Goal: Task Accomplishment & Management: Manage account settings

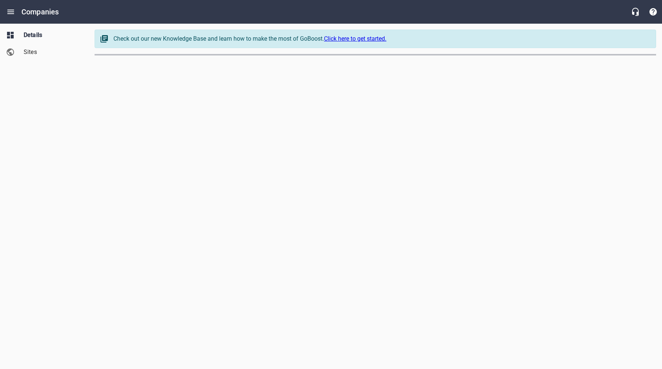
select select "[US_STATE]"
select select "62"
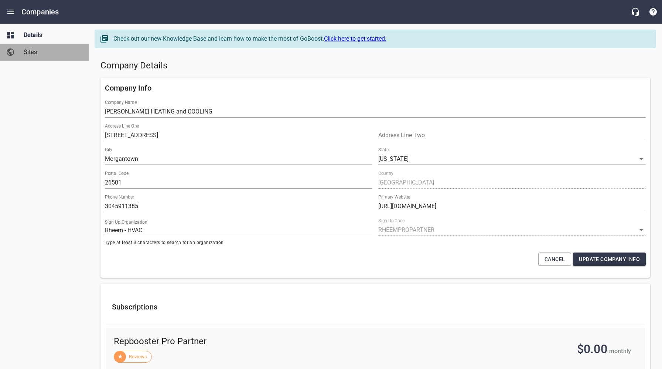
click at [24, 48] on span "Sites" at bounding box center [52, 52] width 56 height 9
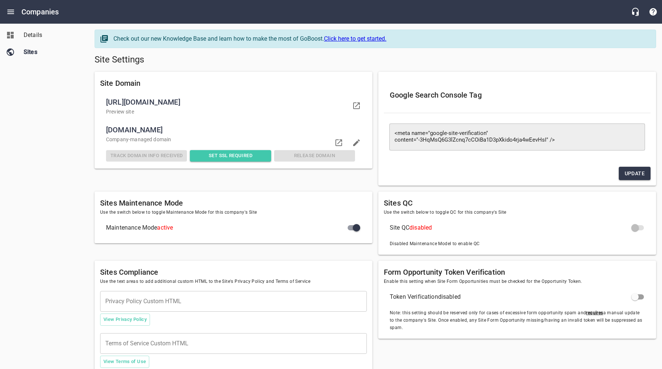
click at [37, 35] on span "Details" at bounding box center [52, 35] width 56 height 9
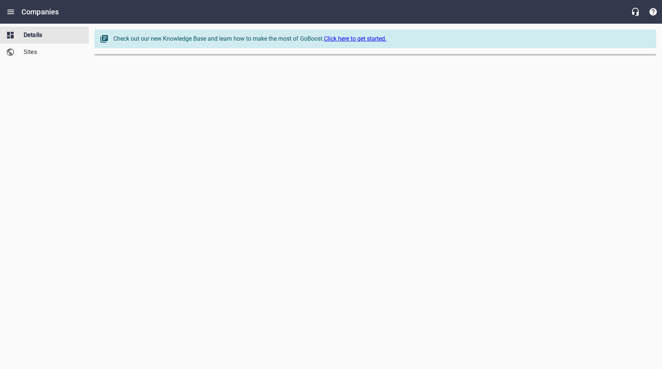
select select "[US_STATE]"
select select "62"
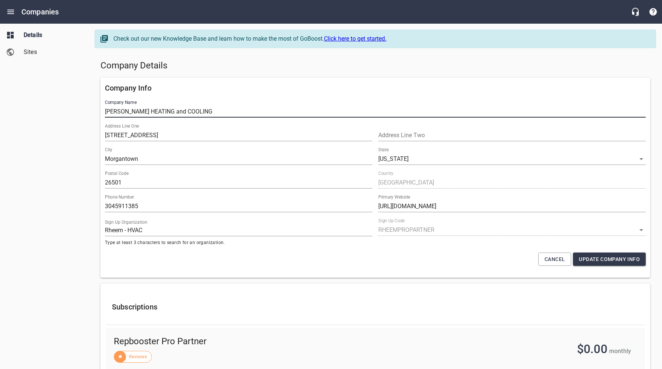
drag, startPoint x: 196, startPoint y: 110, endPoint x: 97, endPoint y: 110, distance: 99.7
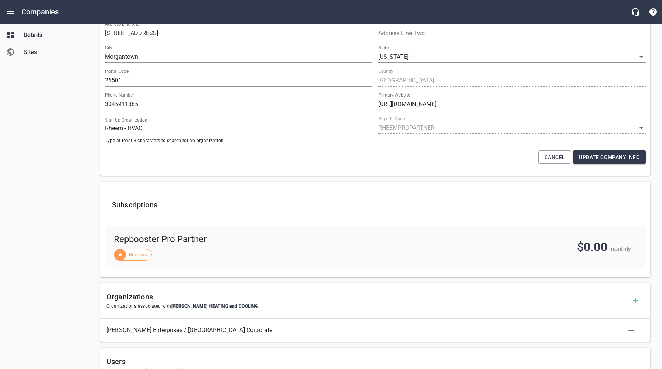
scroll to position [27, 0]
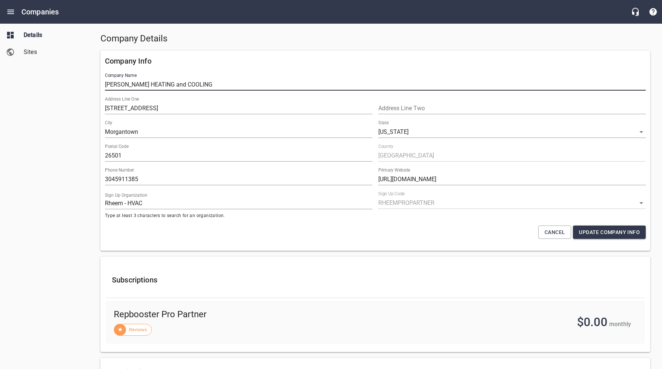
click at [293, 40] on h5 "Company Details" at bounding box center [374, 39] width 549 height 12
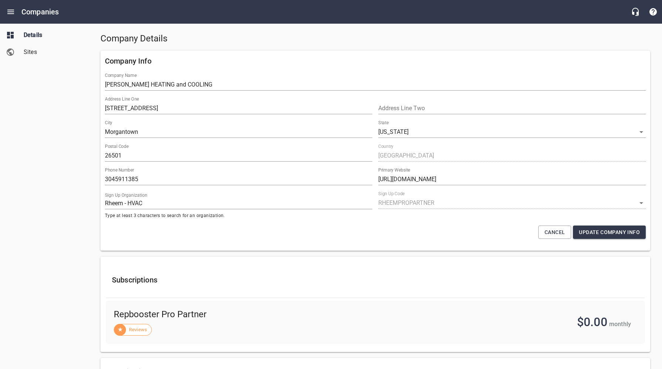
click at [293, 40] on h5 "Company Details" at bounding box center [374, 39] width 549 height 12
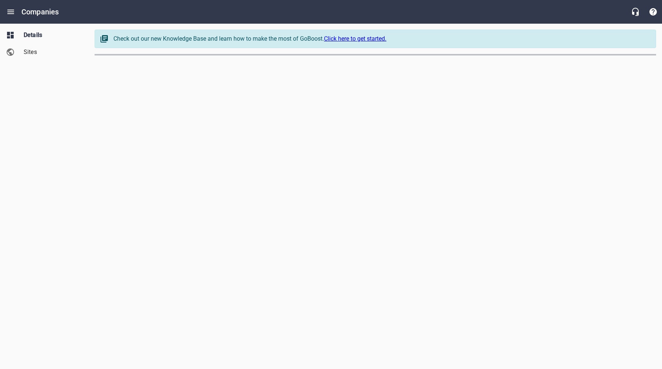
select select "[US_STATE]"
select select "62"
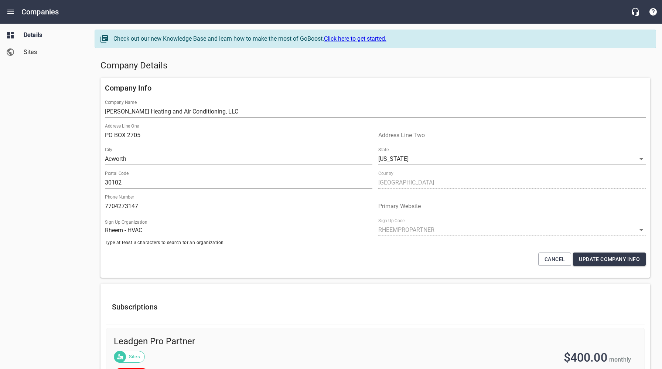
click at [227, 71] on h5 "Company Details" at bounding box center [374, 66] width 549 height 12
click at [290, 76] on div "Company Info Company Name Bobby Henson Heating and Air Conditioning, LLC Addres…" at bounding box center [374, 178] width 555 height 206
drag, startPoint x: 140, startPoint y: 206, endPoint x: 105, endPoint y: 206, distance: 34.7
click at [105, 206] on input "7704273147" at bounding box center [238, 206] width 267 height 12
click at [30, 55] on span "Sites" at bounding box center [52, 52] width 56 height 9
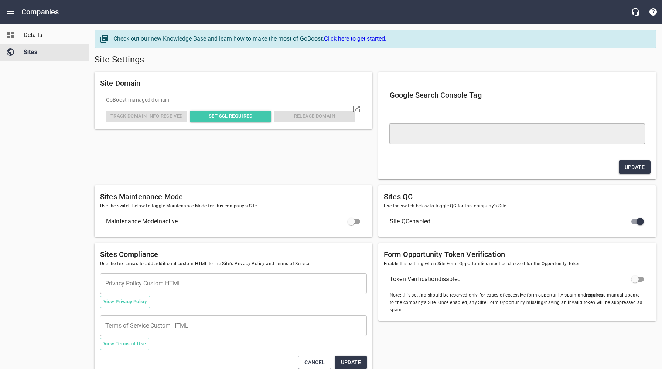
type textarea "<meta name="google-site-verification" content="B1xJhlxQ39xaSXyR1sPJcTY2Ju547KRx…"
checkbox input "true"
checkbox input "false"
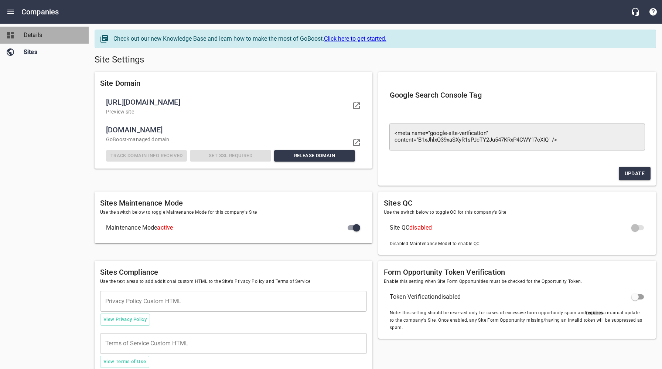
click at [30, 34] on span "Details" at bounding box center [52, 35] width 56 height 9
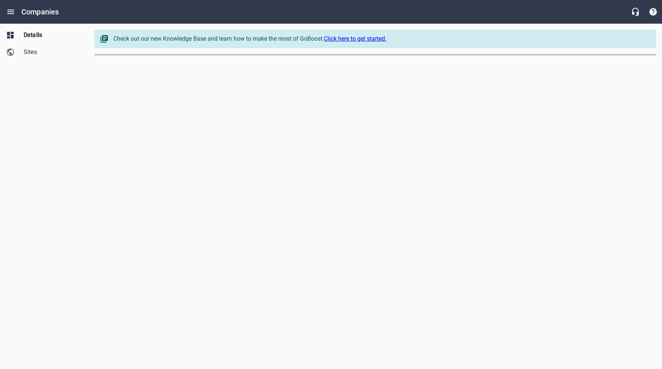
select select "[US_STATE]"
select select "62"
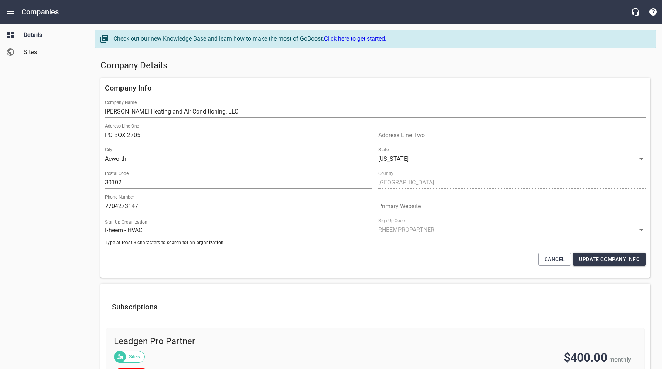
click at [34, 54] on span "Sites" at bounding box center [52, 52] width 56 height 9
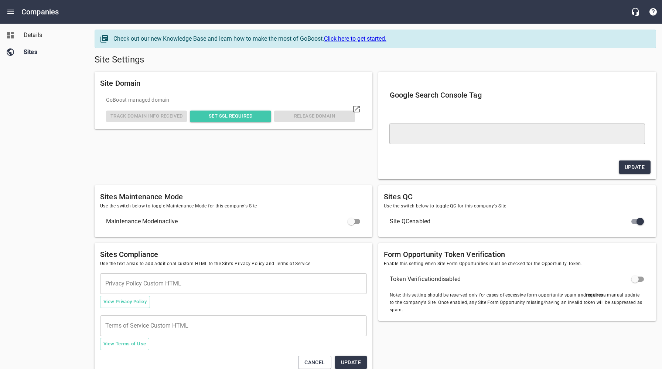
type textarea "<meta name="google-site-verification" content="B1xJhlxQ39xaSXyR1sPJcTY2Ju547KRx…"
checkbox input "true"
checkbox input "false"
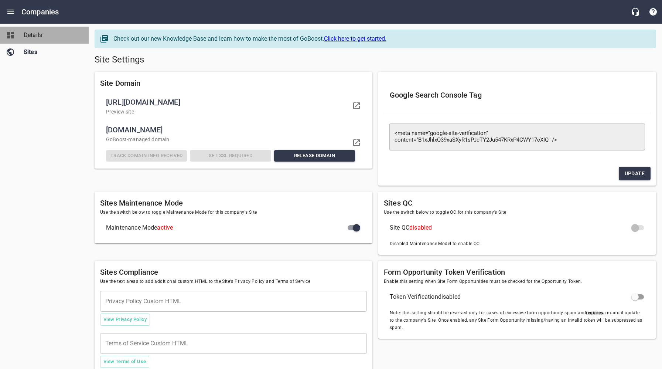
click at [31, 32] on span "Details" at bounding box center [52, 35] width 56 height 9
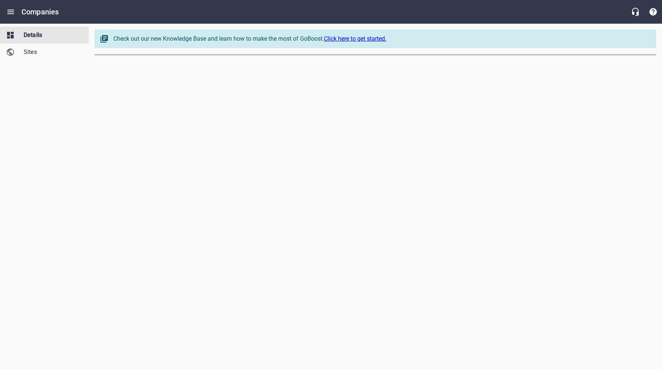
select select "[US_STATE]"
select select "62"
select select "[US_STATE]"
select select "63"
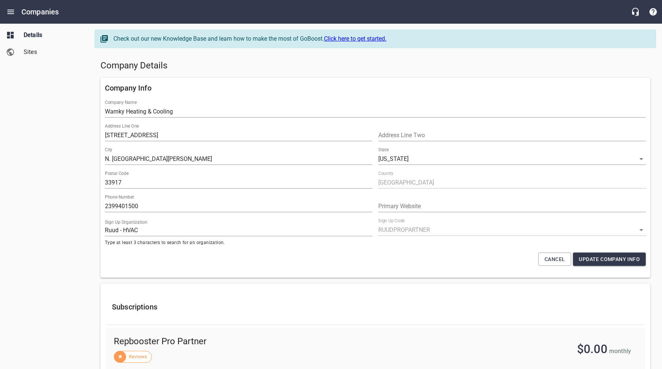
click at [293, 62] on h5 "Company Details" at bounding box center [374, 66] width 549 height 12
click at [36, 51] on span "Sites" at bounding box center [52, 52] width 56 height 9
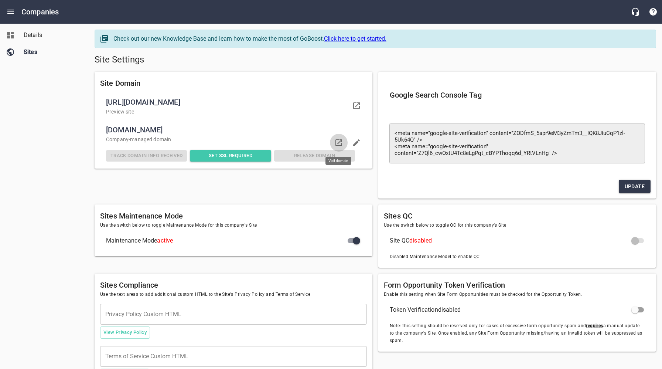
click at [338, 142] on icon at bounding box center [338, 142] width 7 height 7
click at [40, 39] on span "Details" at bounding box center [52, 35] width 56 height 9
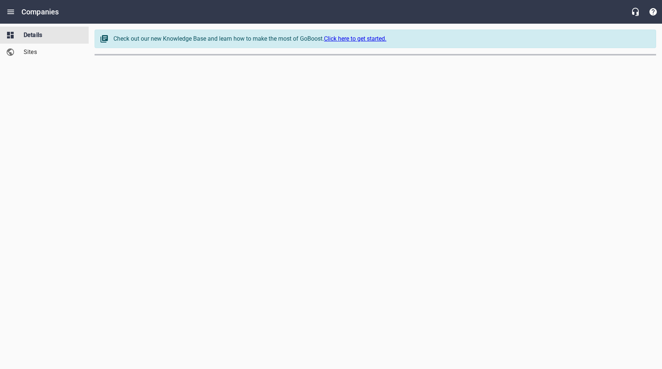
select select "[US_STATE]"
select select "63"
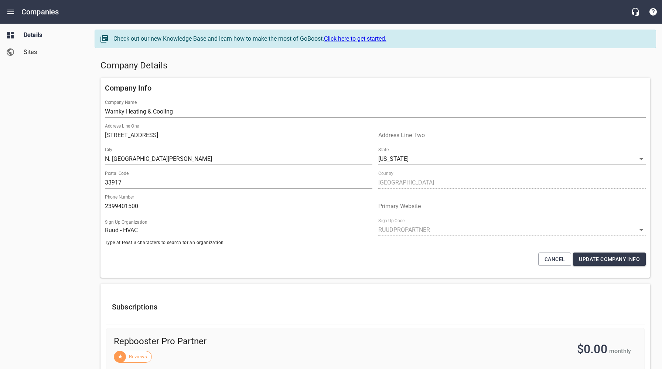
click at [271, 61] on h5 "Company Details" at bounding box center [374, 66] width 549 height 12
click at [32, 53] on span "Sites" at bounding box center [52, 52] width 56 height 9
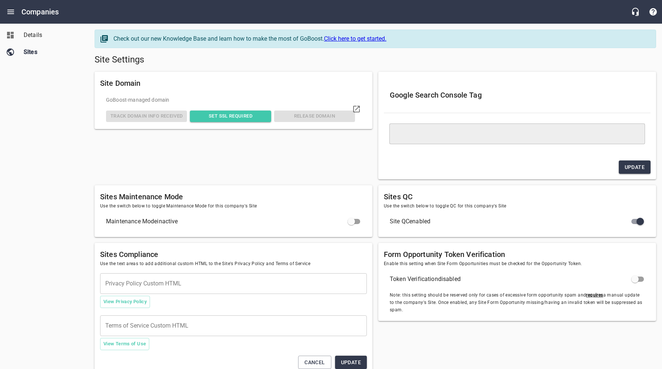
type textarea "<meta name="google-site-verification" content="ZODfmS_5apr9eM3yZmTm3__IQK8JiuCq…"
checkbox input "true"
checkbox input "false"
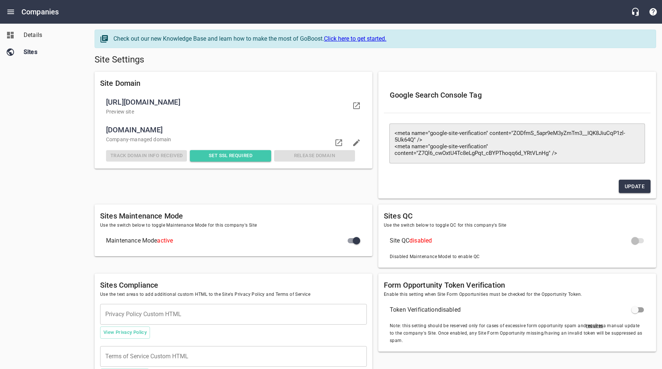
click at [311, 65] on h5 "Site Settings" at bounding box center [375, 60] width 561 height 12
click at [39, 38] on span "Details" at bounding box center [52, 35] width 56 height 9
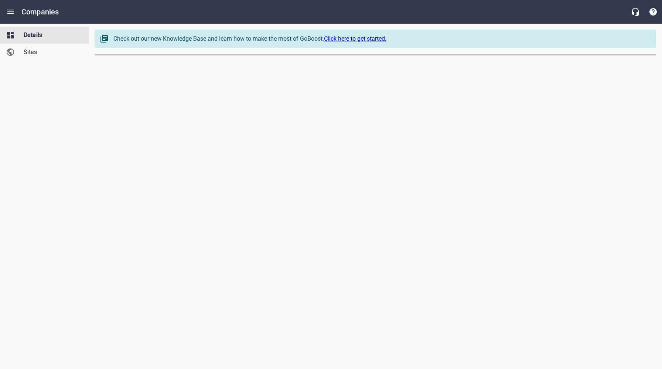
select select "[US_STATE]"
select select "63"
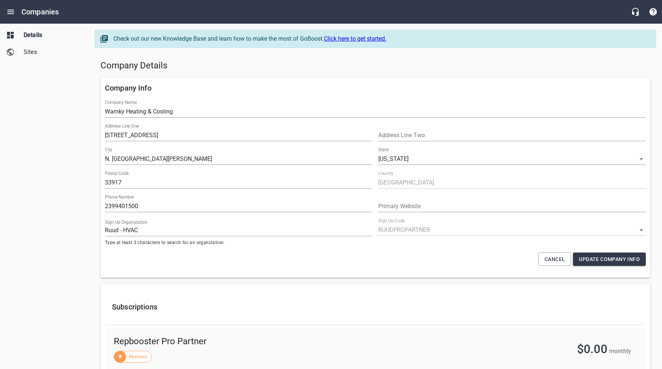
drag, startPoint x: 88, startPoint y: 273, endPoint x: 89, endPoint y: 267, distance: 5.6
click at [88, 272] on div "Details Sites" at bounding box center [44, 184] width 89 height 369
drag, startPoint x: 141, startPoint y: 207, endPoint x: 99, endPoint y: 207, distance: 42.5
click at [99, 207] on div "Company Info Company Name Warnky Heating & Cooling Address Line [GEOGRAPHIC_DAT…" at bounding box center [374, 178] width 555 height 206
click at [31, 51] on span "Sites" at bounding box center [52, 52] width 56 height 9
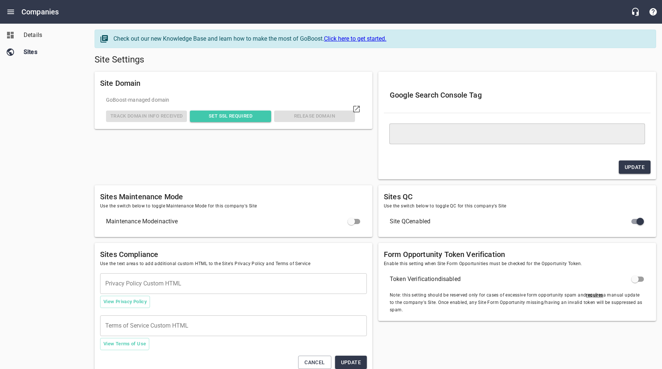
type textarea "<meta name="google-site-verification" content="ZODfmS_5apr9eM3yZmTm3__IQK8JiuCq…"
checkbox input "true"
checkbox input "false"
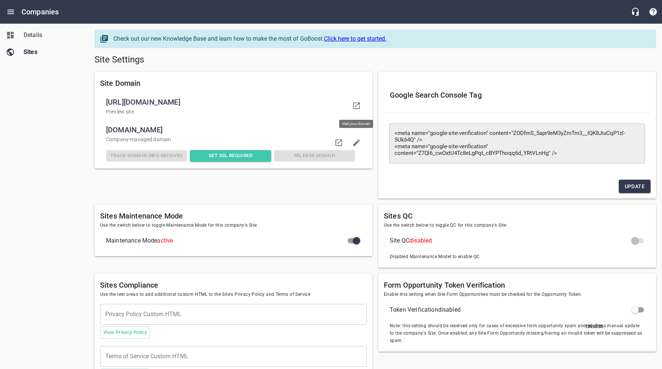
click at [356, 107] on icon at bounding box center [356, 105] width 9 height 9
click at [30, 33] on span "Details" at bounding box center [52, 35] width 56 height 9
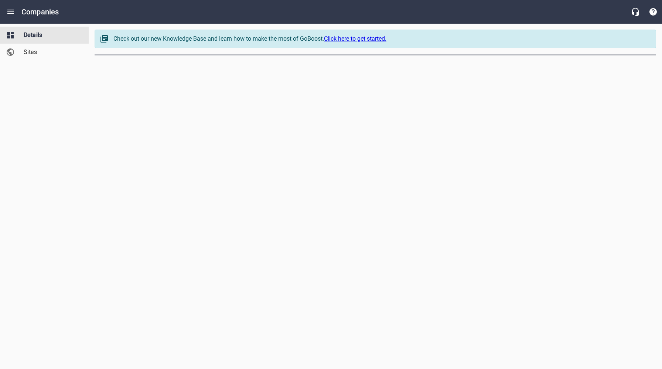
select select "[US_STATE]"
select select "63"
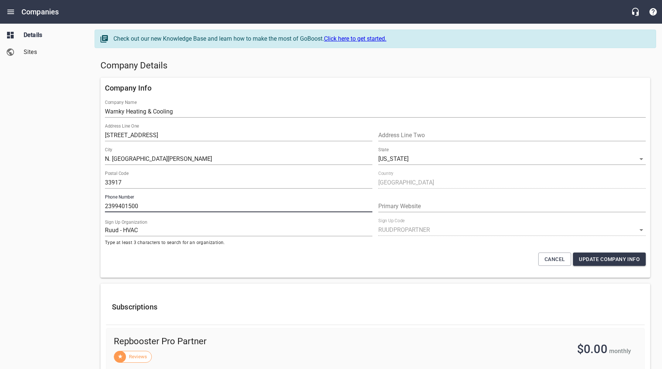
drag, startPoint x: 144, startPoint y: 205, endPoint x: 92, endPoint y: 204, distance: 52.4
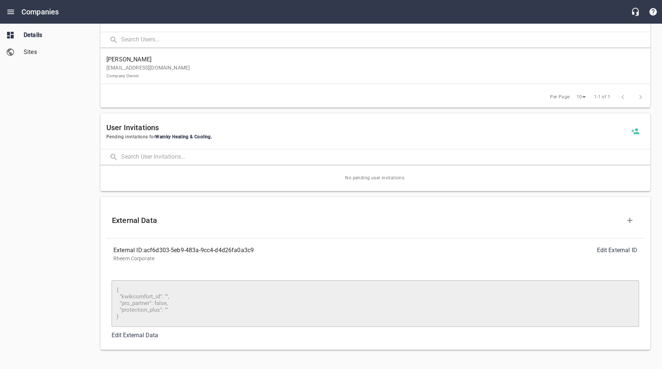
scroll to position [536, 0]
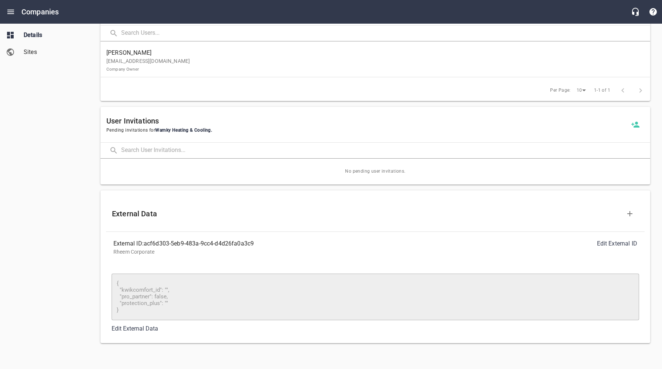
drag, startPoint x: 49, startPoint y: 171, endPoint x: 58, endPoint y: 178, distance: 11.3
click at [51, 172] on div "Details Sites" at bounding box center [44, 184] width 89 height 369
drag, startPoint x: 243, startPoint y: 244, endPoint x: 147, endPoint y: 244, distance: 95.6
click at [146, 244] on div "External ID: acf6d303-5eb9-483a-9cc4-d4d26fa0a3c9" at bounding box center [244, 243] width 262 height 9
copy div "acf6d303-5eb9-483a-9cc4-d4d26fa0a3c9"
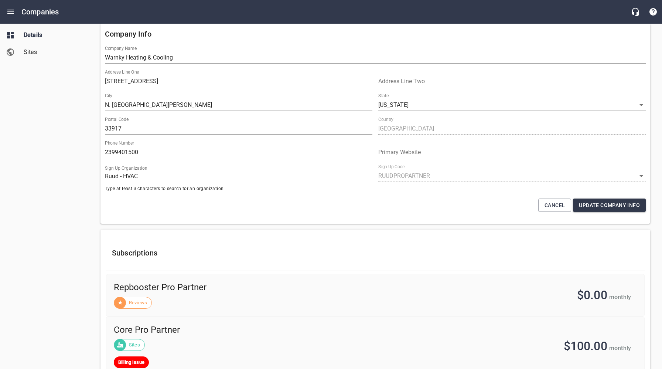
scroll to position [0, 0]
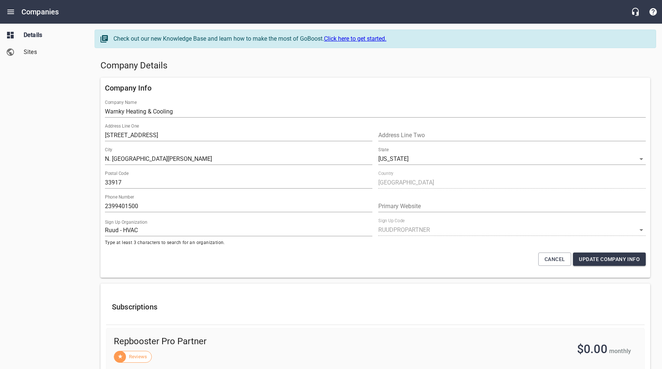
click at [246, 74] on div "Company Details" at bounding box center [374, 66] width 555 height 18
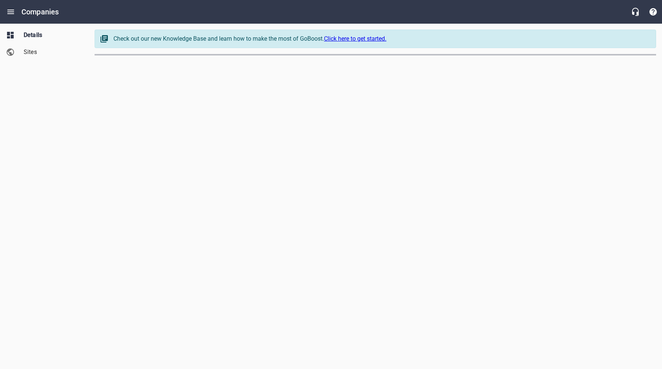
select select "[US_STATE]"
select select "62"
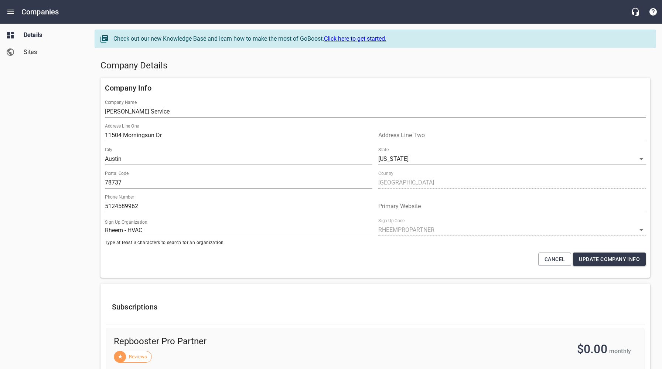
drag, startPoint x: 227, startPoint y: 71, endPoint x: 227, endPoint y: 76, distance: 5.2
click at [227, 71] on h5 "Company Details" at bounding box center [374, 66] width 549 height 12
click at [30, 54] on span "Sites" at bounding box center [52, 52] width 56 height 9
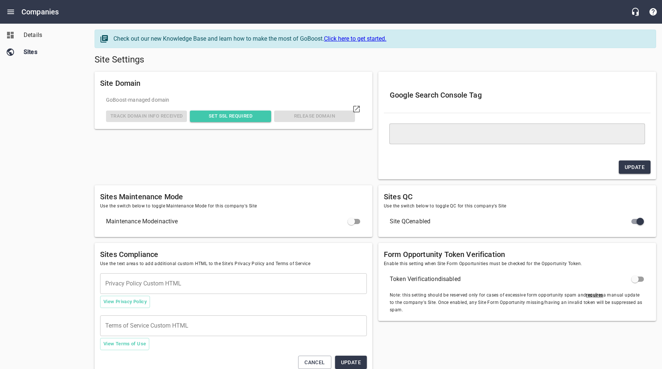
type textarea "<meta name="google-site-verification" content="jvZRdNGXUvIwp6DG6vAI6s0ij94M1kdX…"
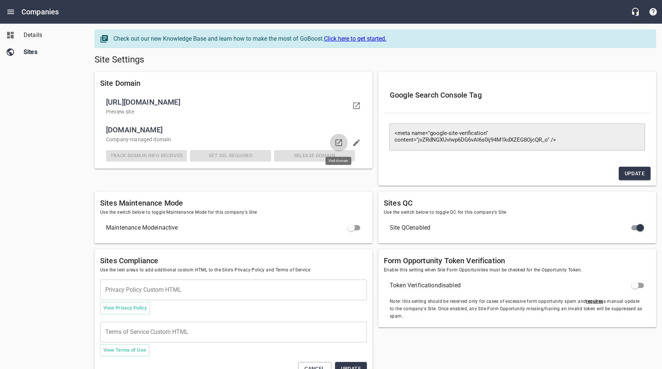
click at [340, 140] on icon at bounding box center [338, 142] width 7 height 7
click at [223, 64] on h5 "Site Settings" at bounding box center [375, 60] width 561 height 12
click at [338, 53] on div "Site Settings" at bounding box center [375, 60] width 567 height 18
click at [38, 37] on span "Details" at bounding box center [52, 35] width 56 height 9
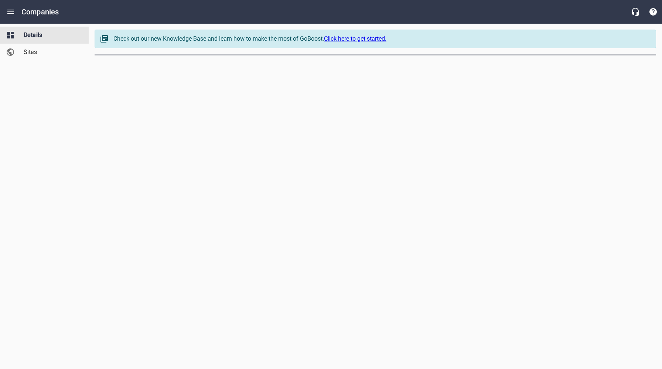
select select "[US_STATE]"
select select "62"
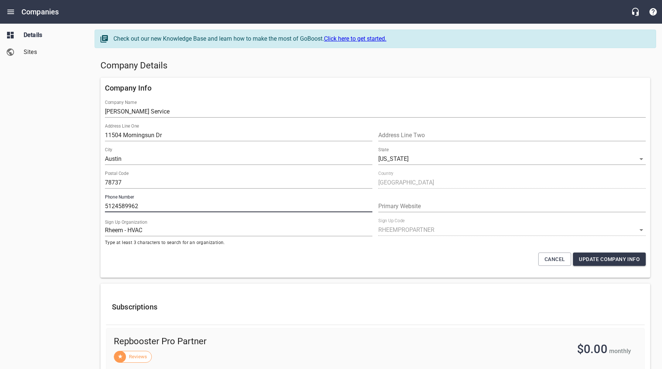
drag, startPoint x: 137, startPoint y: 206, endPoint x: 99, endPoint y: 206, distance: 37.3
click at [99, 206] on div "Company Info Company Name Hanks Service Address Line One 11504 Morningsun Dr Ad…" at bounding box center [374, 178] width 555 height 206
